Goal: Information Seeking & Learning: Check status

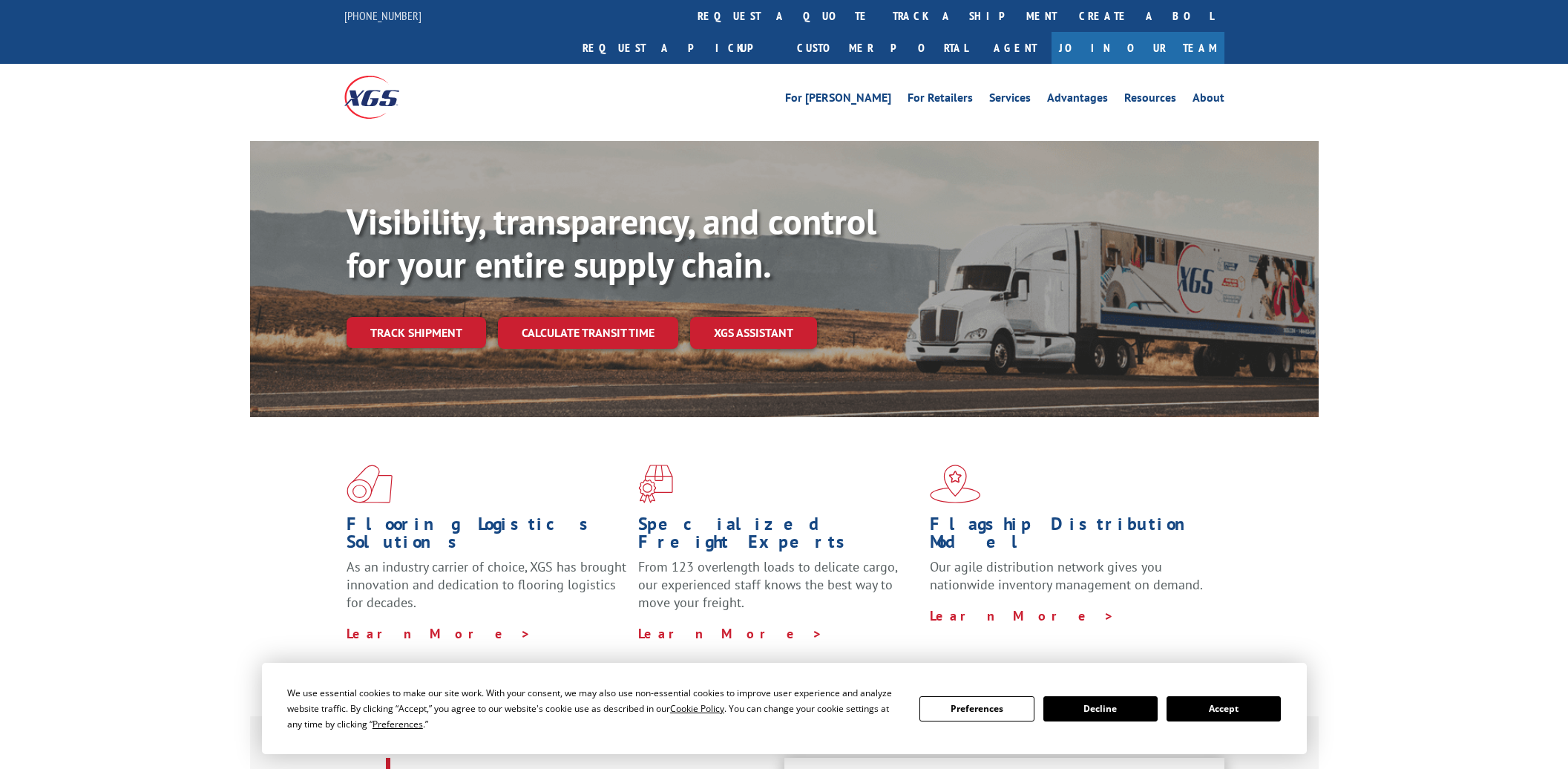
click at [420, 317] on link "Track shipment" at bounding box center [416, 332] width 140 height 31
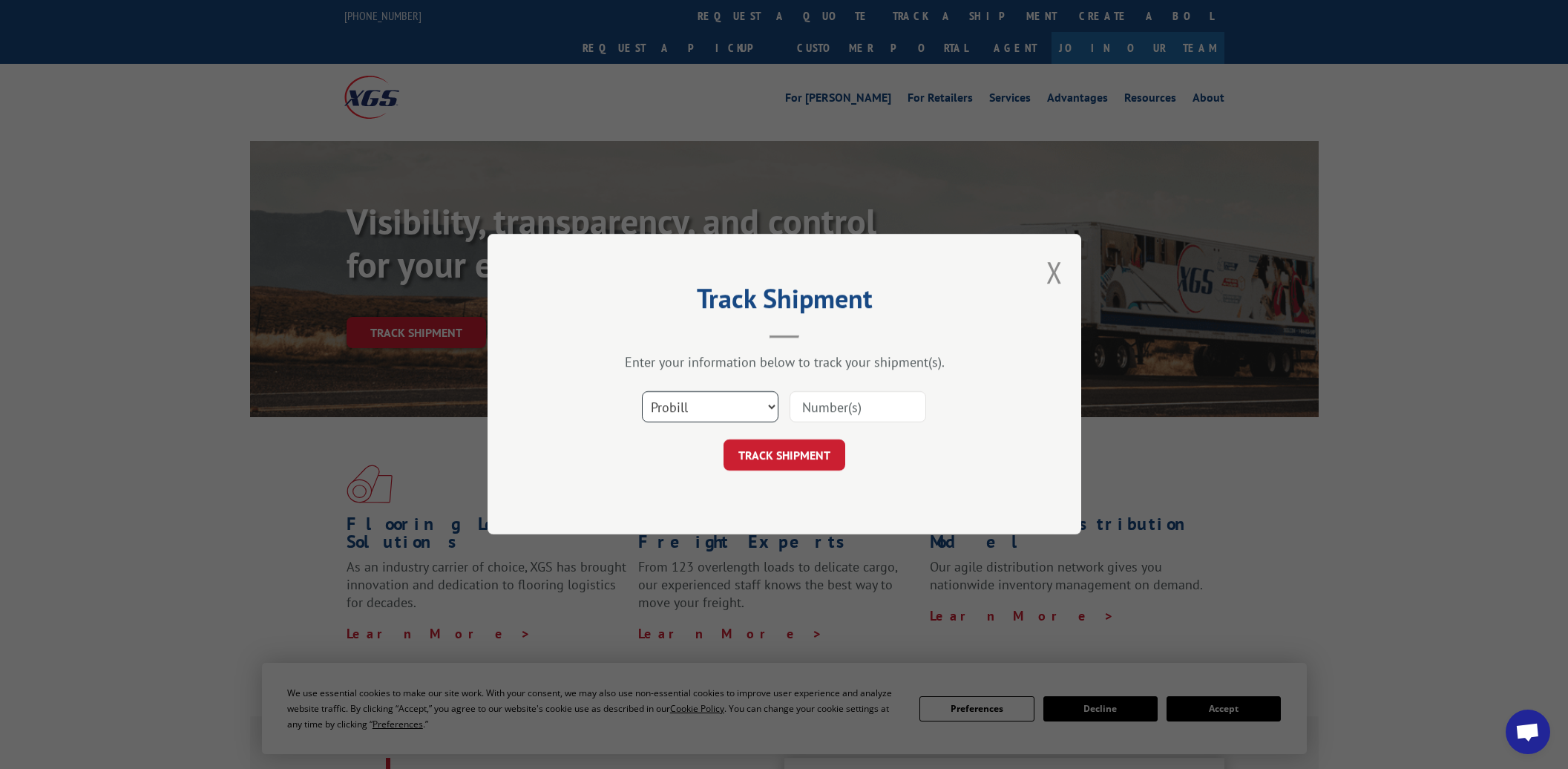
scroll to position [1, 0]
click at [758, 404] on select "Select category... Probill BOL PO" at bounding box center [710, 408] width 136 height 31
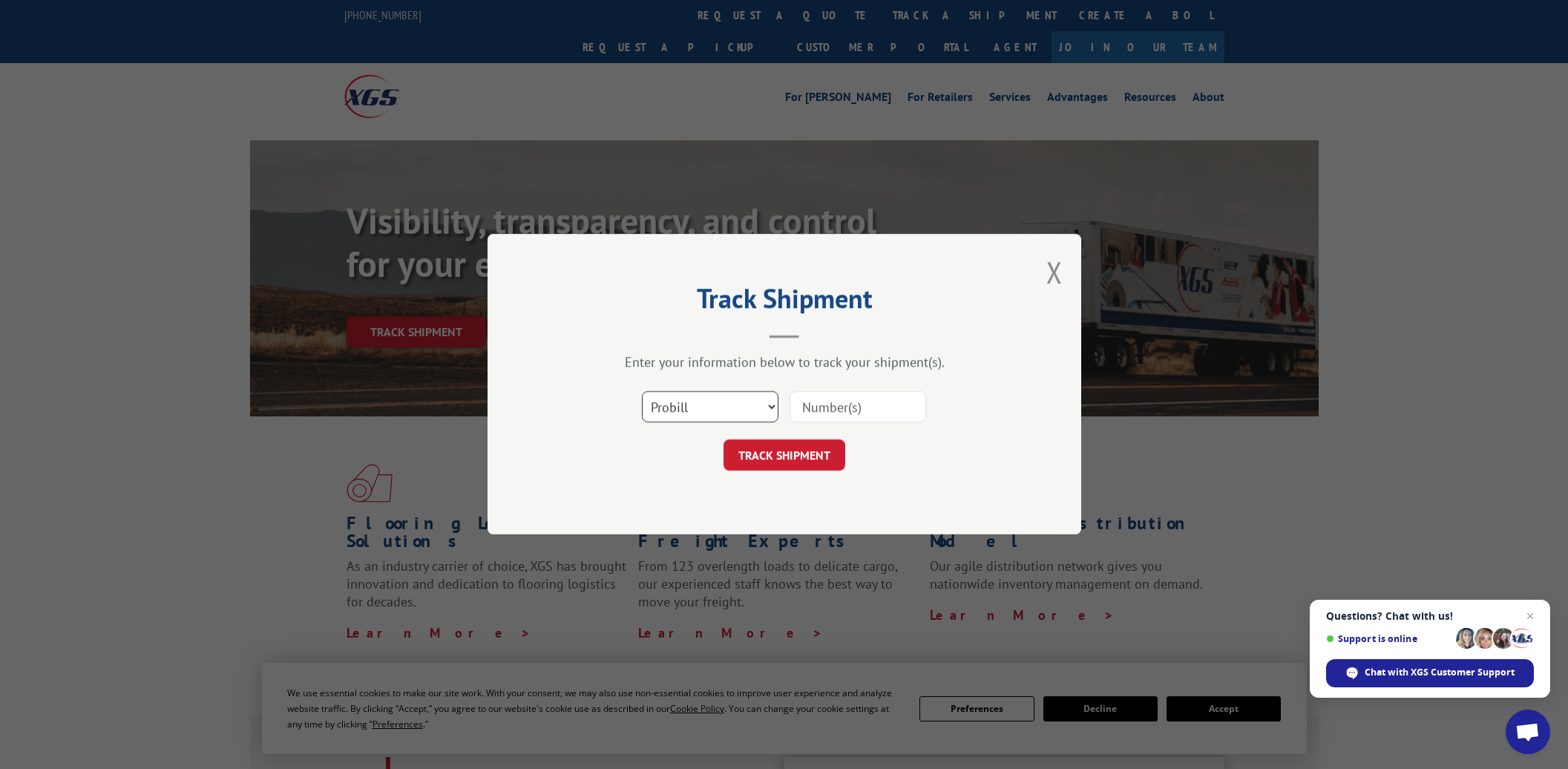
select select "bol"
click at [642, 392] on select "Select category... Probill BOL PO" at bounding box center [710, 408] width 136 height 31
click at [833, 408] on input at bounding box center [858, 408] width 136 height 31
type input "50867806"
click at [780, 458] on button "TRACK SHIPMENT" at bounding box center [784, 456] width 122 height 31
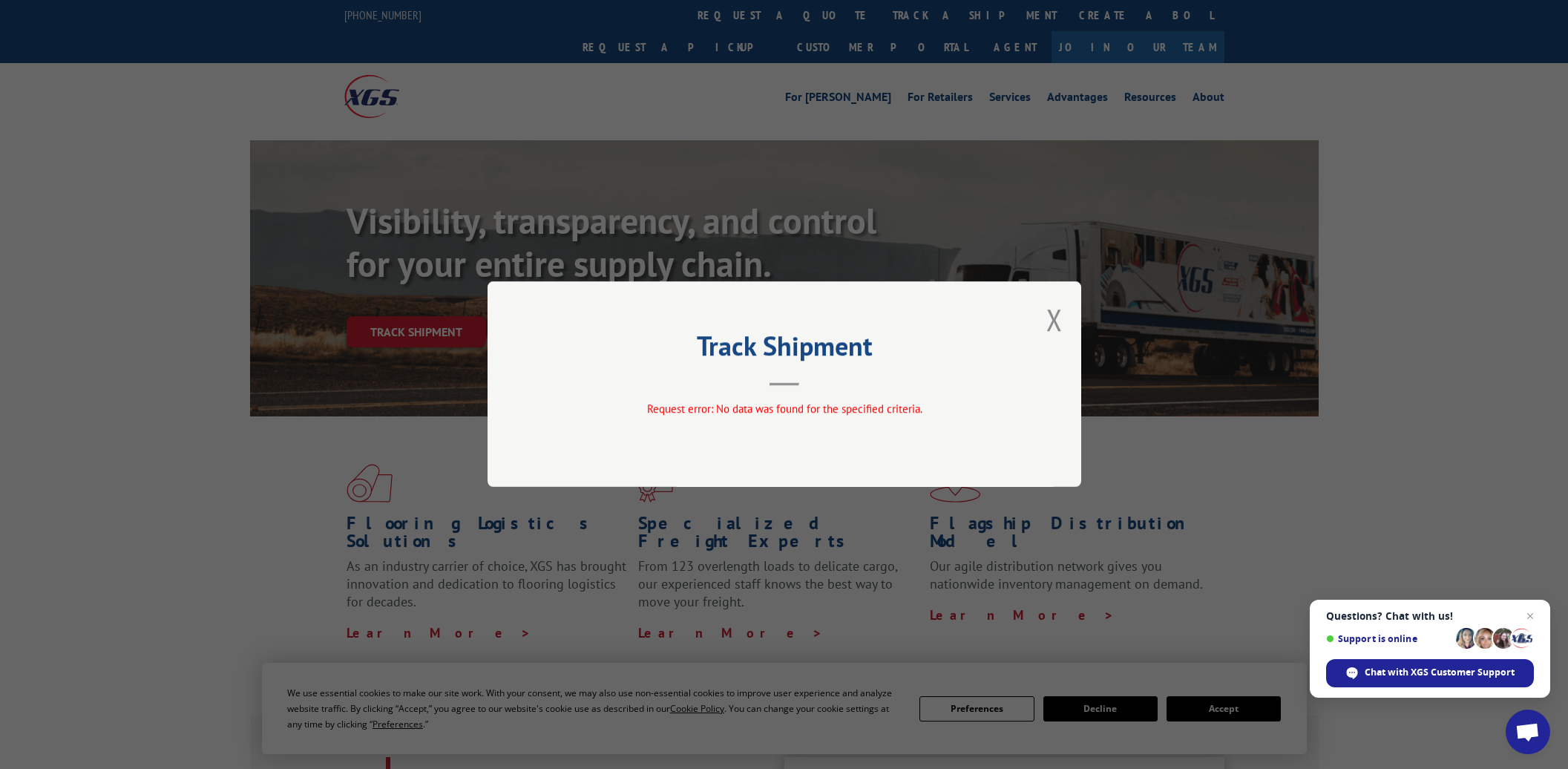
drag, startPoint x: 1056, startPoint y: 314, endPoint x: 860, endPoint y: 319, distance: 196.1
click at [1056, 314] on button "Close modal" at bounding box center [1055, 320] width 17 height 40
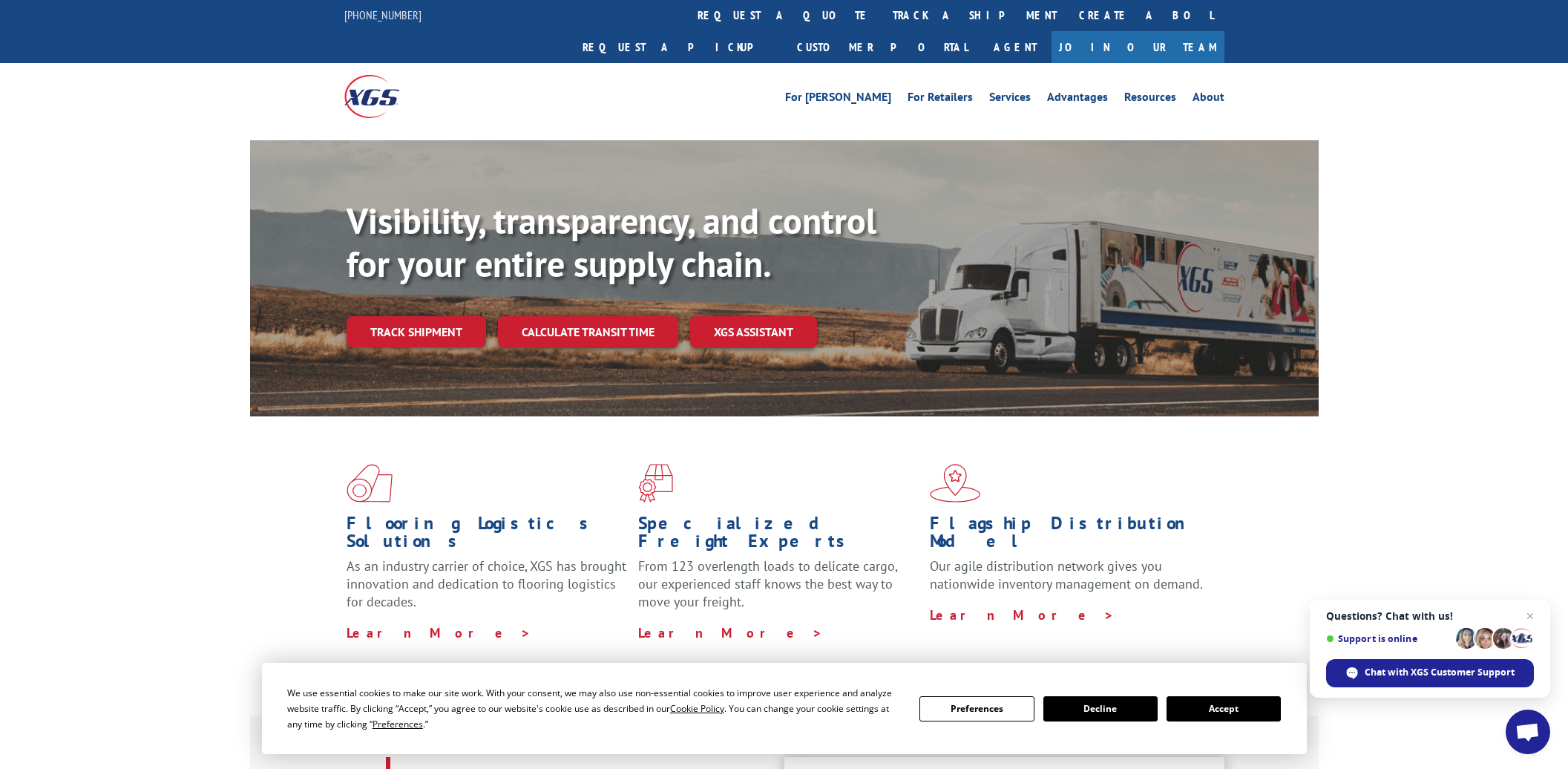
click at [435, 316] on link "Track shipment" at bounding box center [416, 332] width 140 height 31
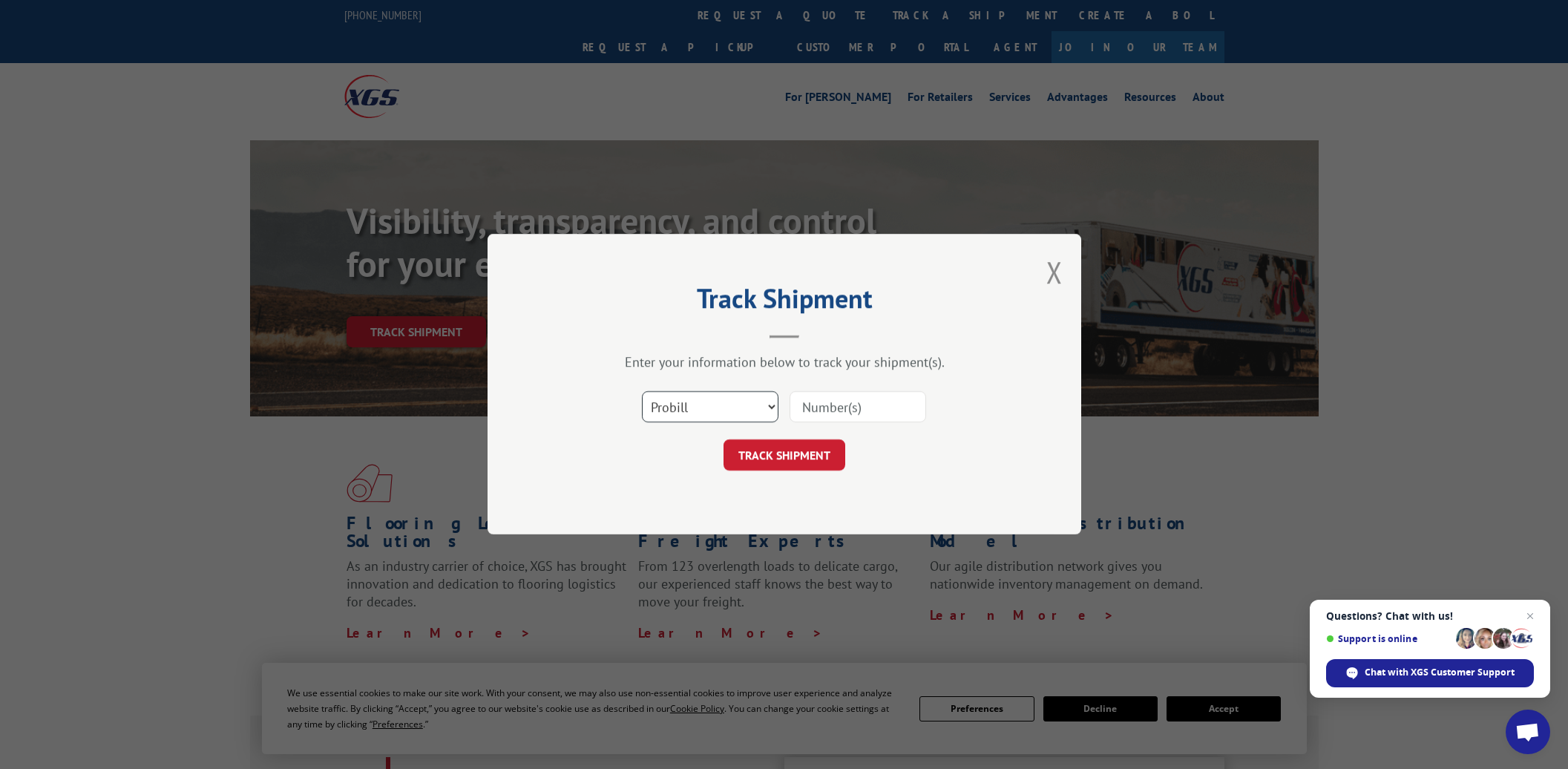
click at [734, 410] on select "Select category... Probill BOL PO" at bounding box center [710, 408] width 136 height 31
select select "bol"
click at [642, 392] on select "Select category... Probill BOL PO" at bounding box center [710, 408] width 136 height 31
click at [835, 416] on input at bounding box center [858, 408] width 136 height 31
type input "50867806"
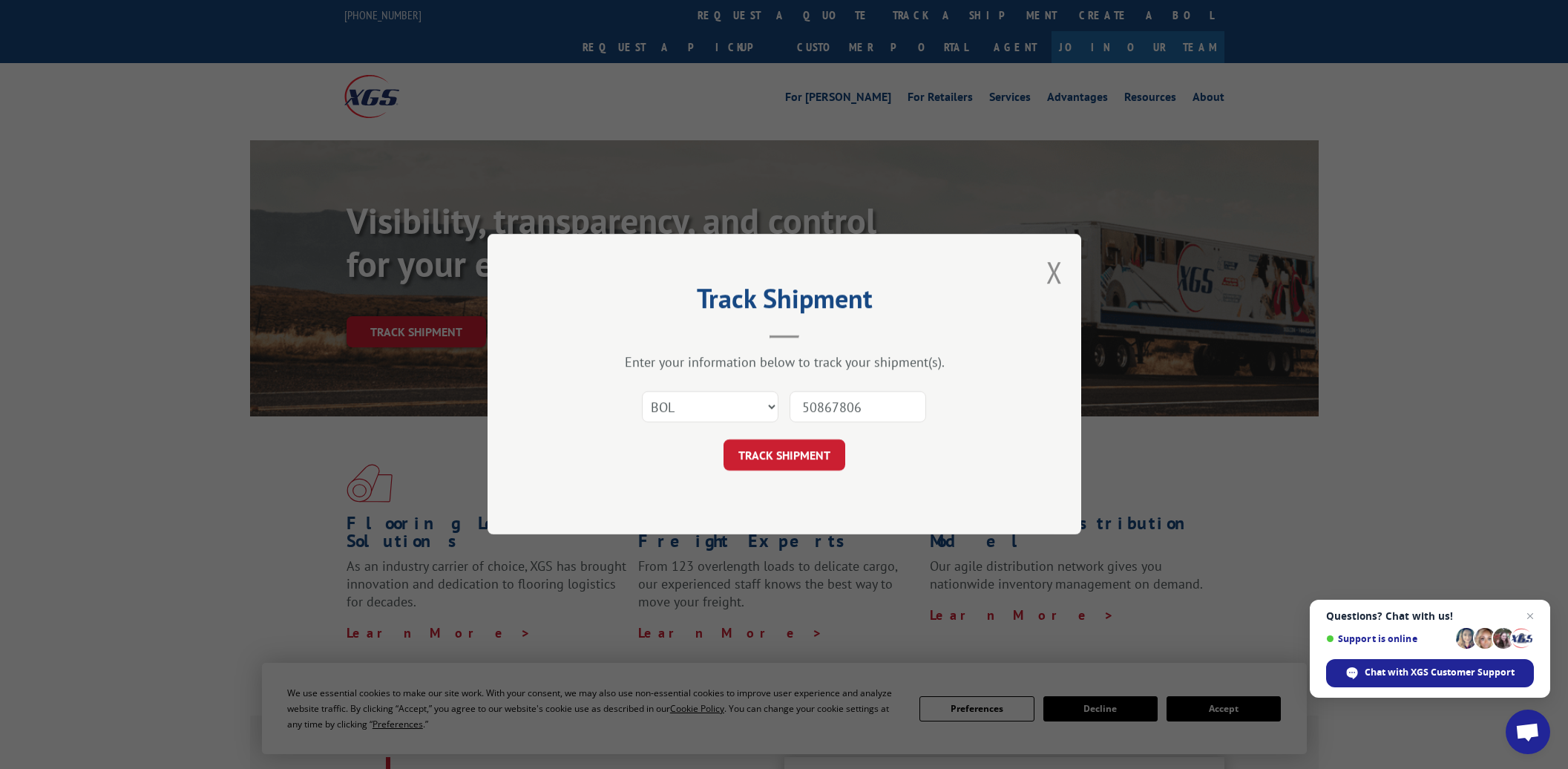
click at [801, 458] on button "TRACK SHIPMENT" at bounding box center [784, 456] width 122 height 31
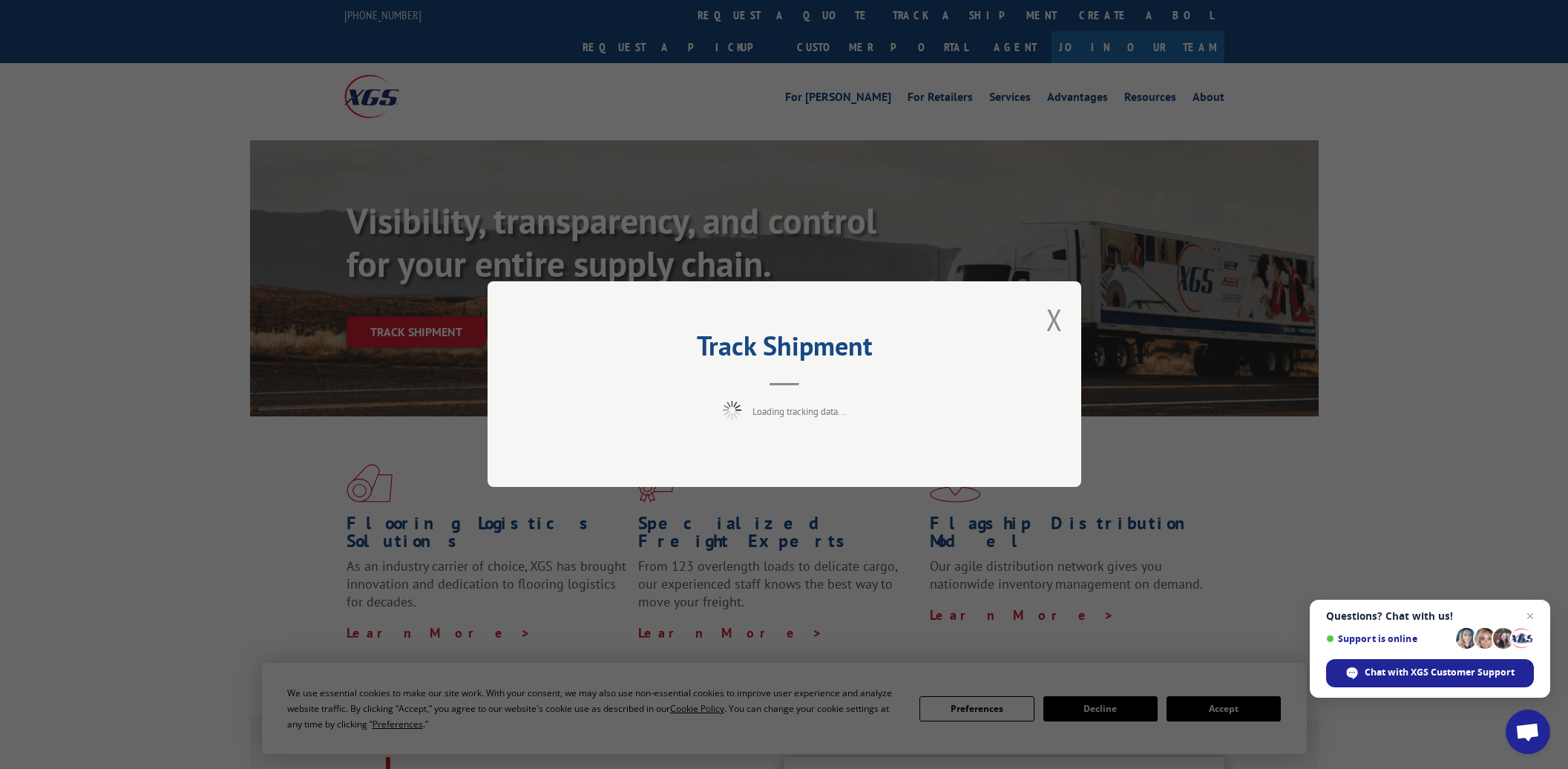
click at [157, 121] on div "Track Shipment Loading tracking data..." at bounding box center [784, 384] width 1568 height 769
click at [1051, 320] on button "Close modal" at bounding box center [1055, 320] width 17 height 40
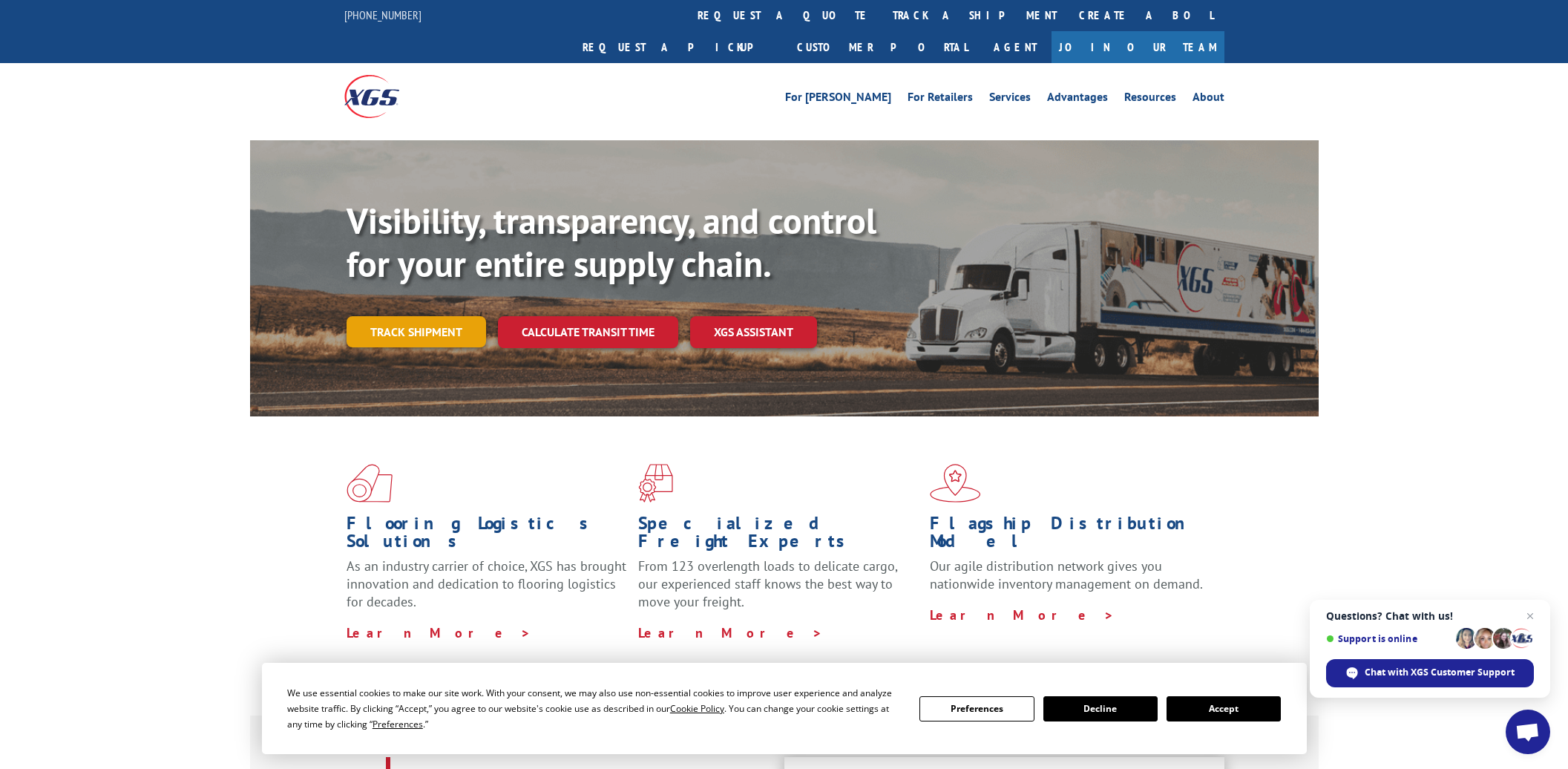
click at [410, 316] on link "Track shipment" at bounding box center [416, 332] width 140 height 31
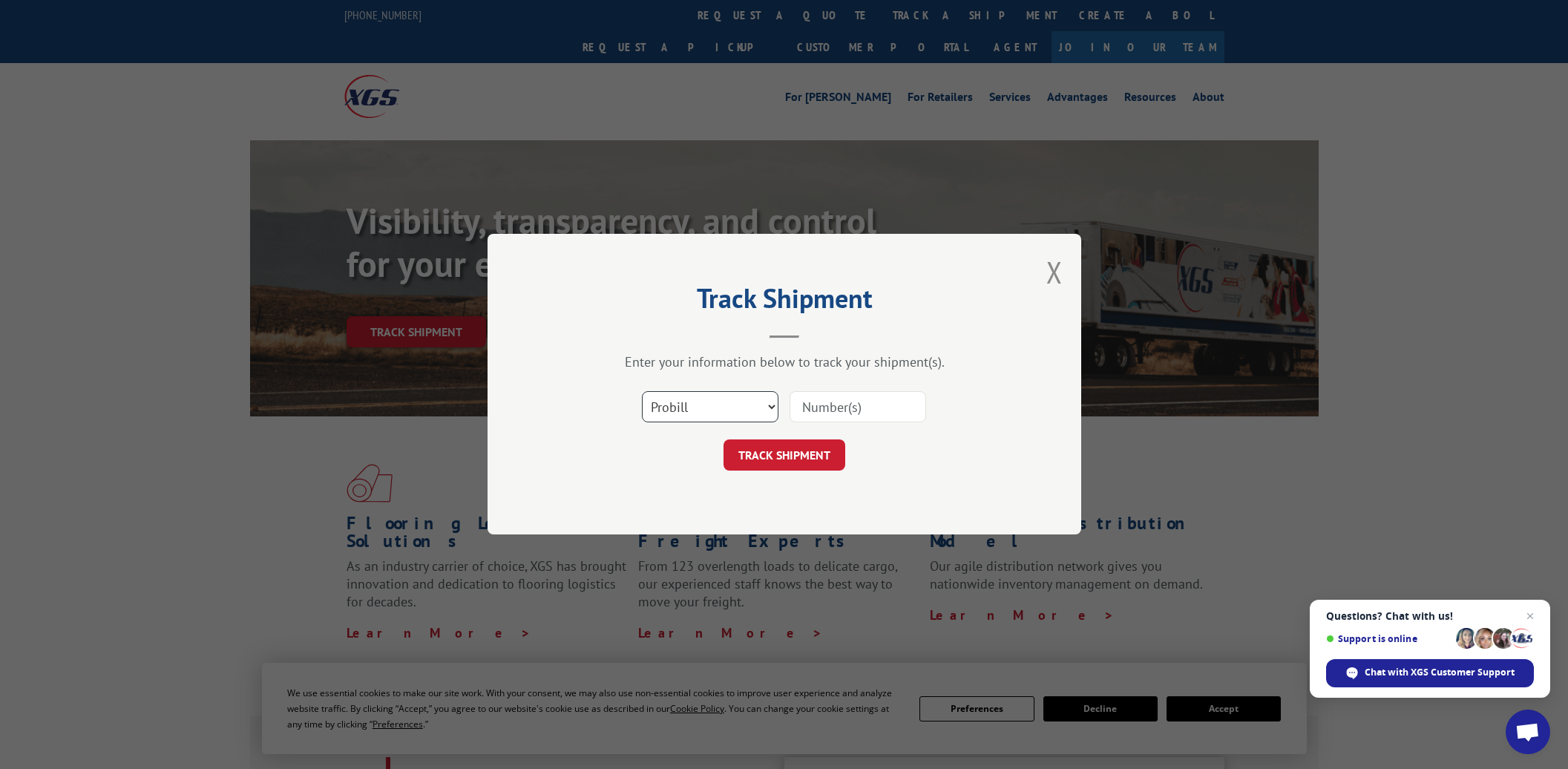
click at [715, 412] on select "Select category... Probill BOL PO" at bounding box center [710, 408] width 136 height 31
select select "bol"
click at [642, 392] on select "Select category... Probill BOL PO" at bounding box center [710, 408] width 136 height 31
click at [818, 410] on input at bounding box center [858, 408] width 136 height 31
click at [819, 410] on input at bounding box center [858, 408] width 136 height 31
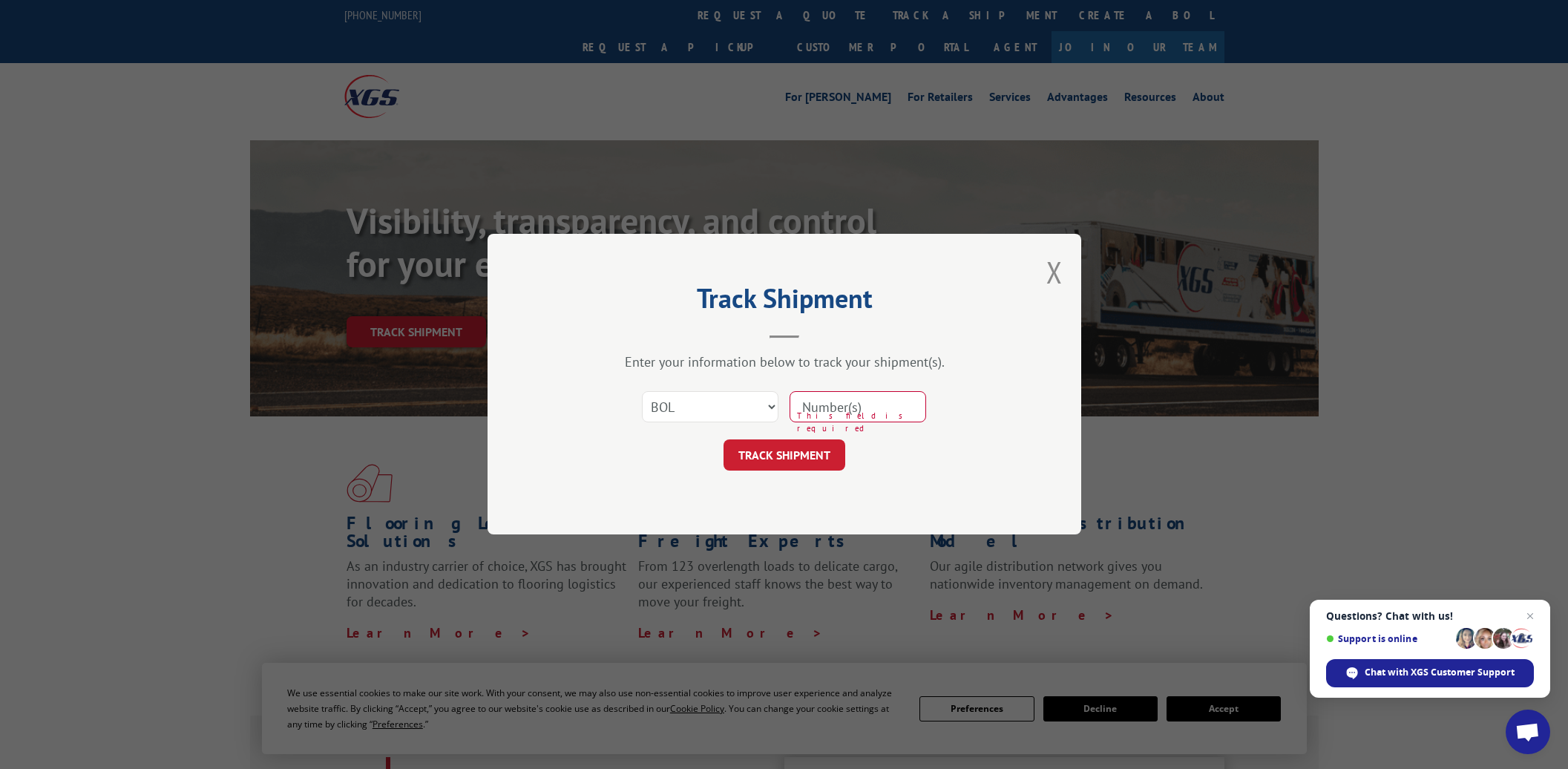
click at [819, 410] on input at bounding box center [858, 408] width 136 height 31
paste input "50867806"
type input "50867806"
click at [784, 459] on button "TRACK SHIPMENT" at bounding box center [784, 456] width 122 height 31
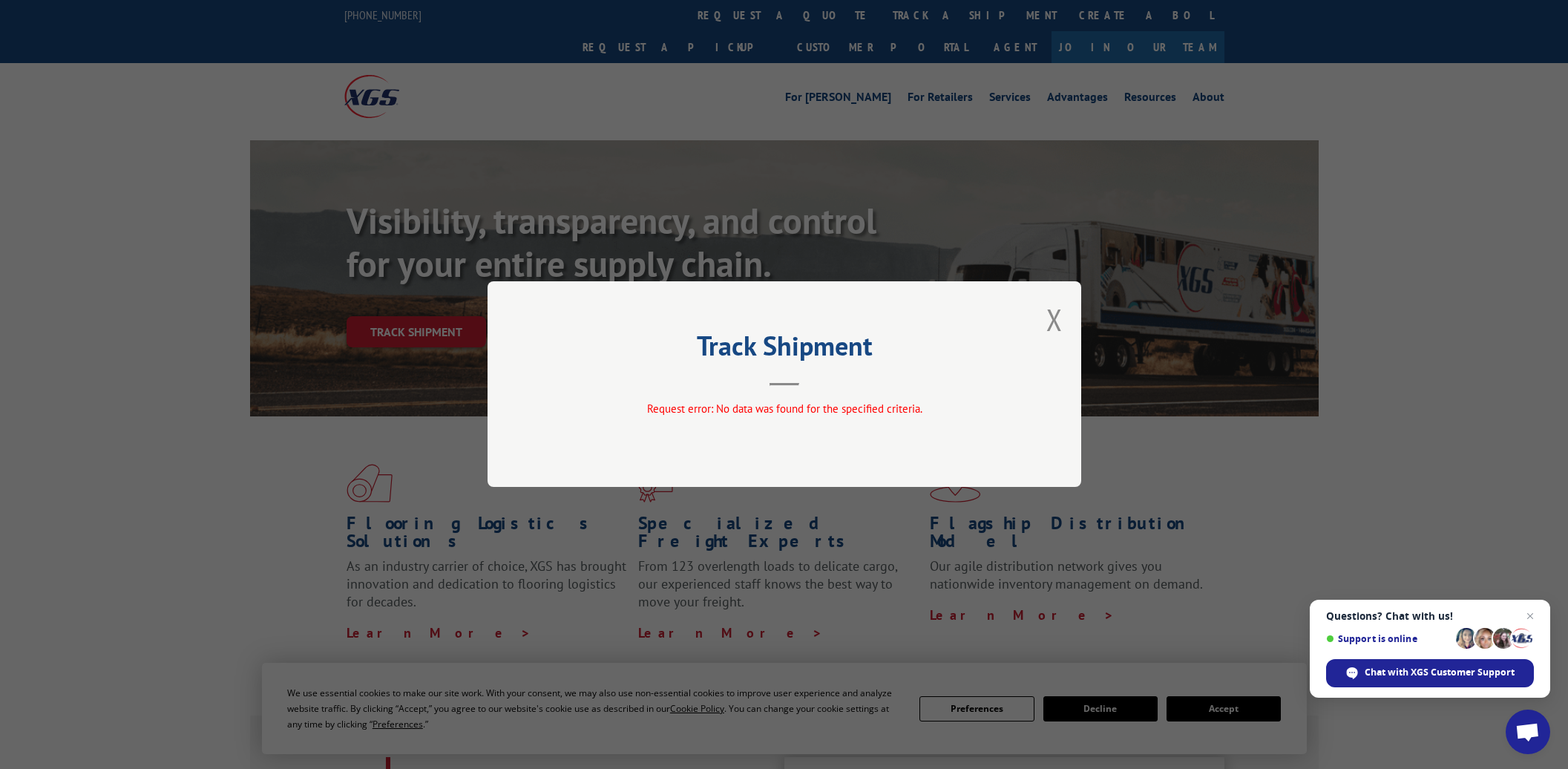
click at [1057, 317] on button "Close modal" at bounding box center [1055, 320] width 17 height 40
